Goal: Task Accomplishment & Management: Manage account settings

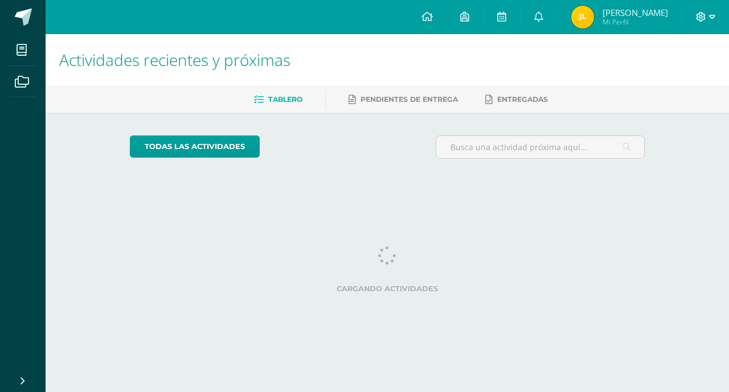
click at [710, 17] on icon at bounding box center [712, 17] width 6 height 4
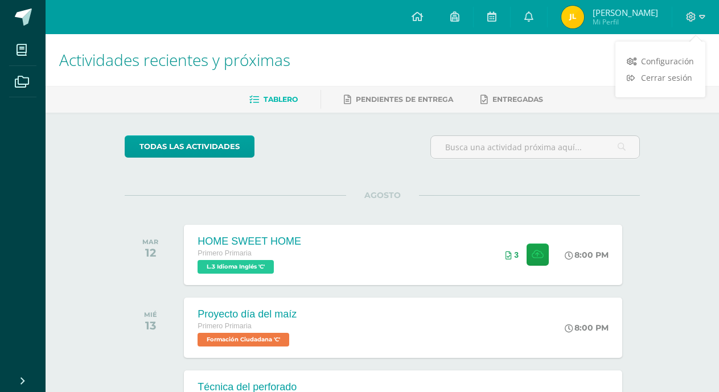
click at [674, 88] on div "Configuración Cerrar sesión" at bounding box center [661, 69] width 90 height 44
click at [674, 75] on span "Cerrar sesión" at bounding box center [666, 77] width 51 height 11
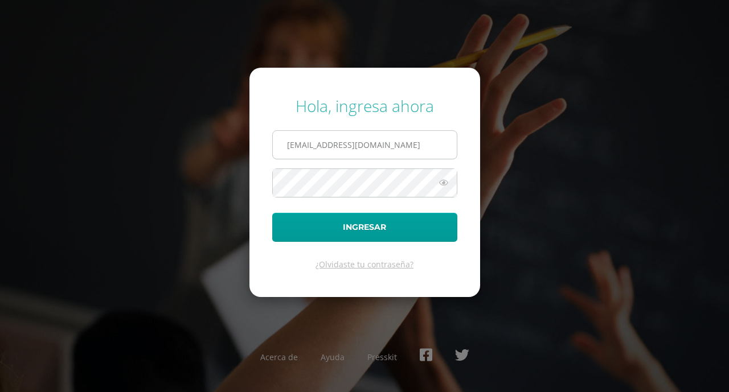
click at [415, 149] on input "232@laestrella.edu.gt" at bounding box center [365, 145] width 184 height 28
type input "2021027@laestrella.edu.gt"
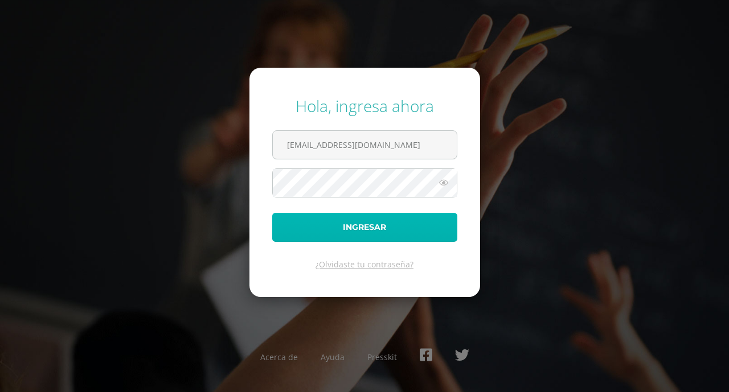
click at [380, 228] on button "Ingresar" at bounding box center [364, 227] width 185 height 29
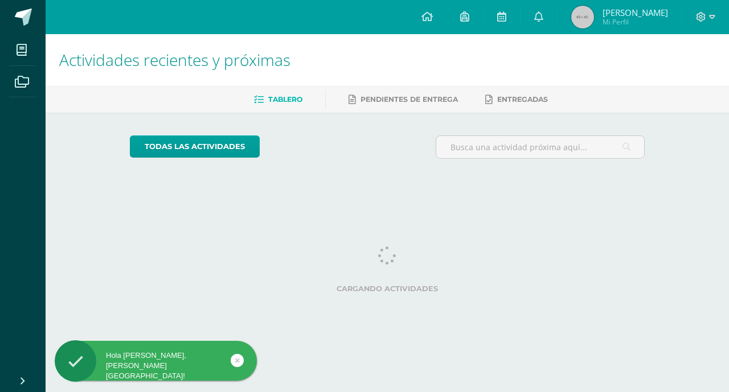
click at [593, 22] on img at bounding box center [582, 17] width 23 height 23
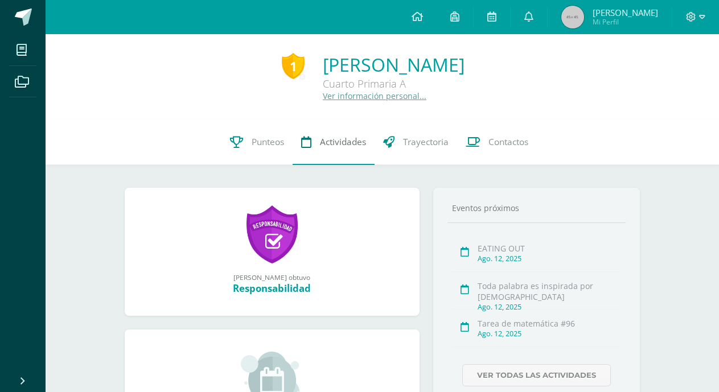
click at [340, 135] on link "Actividades" at bounding box center [334, 143] width 82 height 46
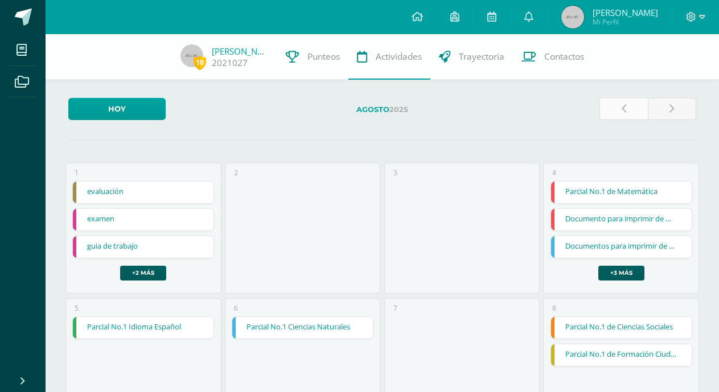
click at [622, 110] on icon at bounding box center [624, 109] width 5 height 10
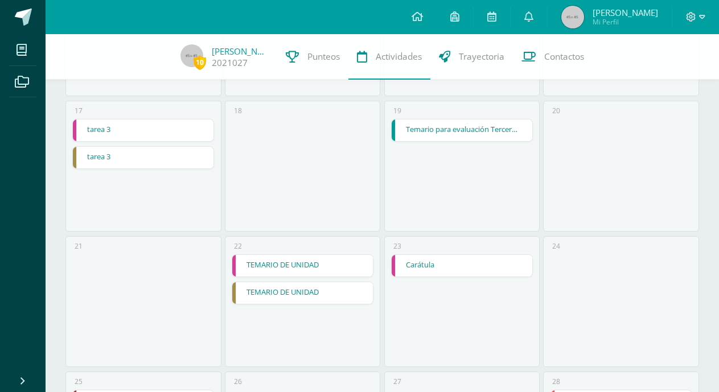
scroll to position [610, 0]
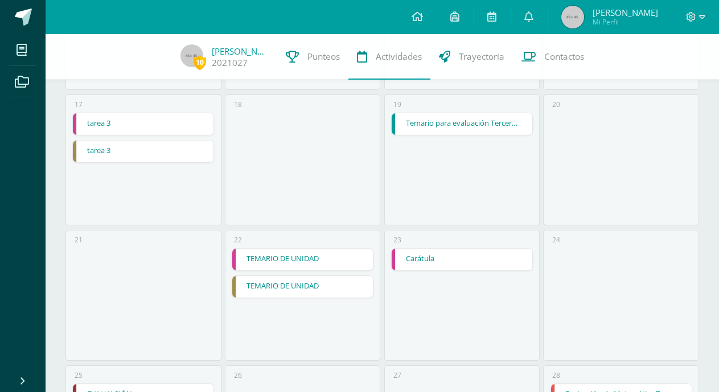
click at [479, 268] on link "Carátula" at bounding box center [462, 260] width 141 height 22
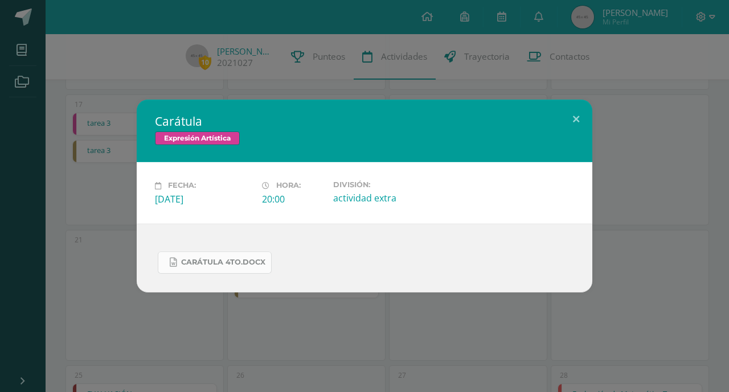
click at [246, 255] on link "CARÁTULA 4TO.docx" at bounding box center [215, 263] width 114 height 22
click at [220, 259] on span "CARÁTULA 4TO.docx" at bounding box center [223, 262] width 84 height 9
click at [576, 118] on button at bounding box center [576, 119] width 32 height 39
